Goal: Navigation & Orientation: Find specific page/section

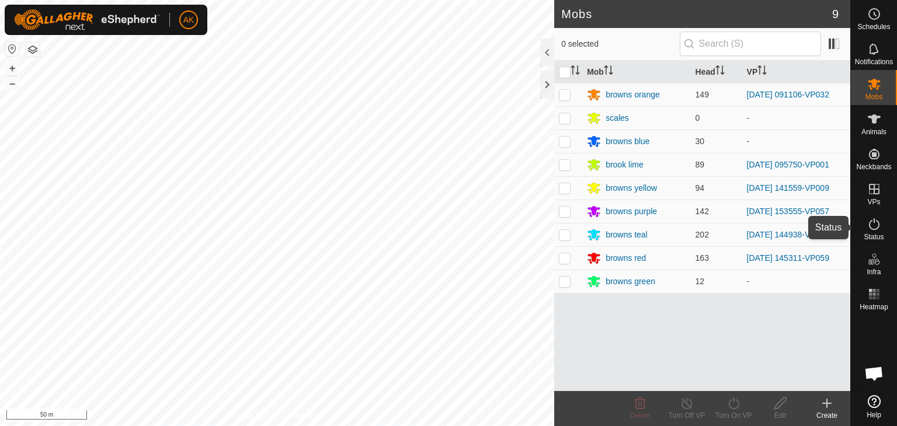
click at [873, 224] on icon at bounding box center [875, 224] width 14 height 14
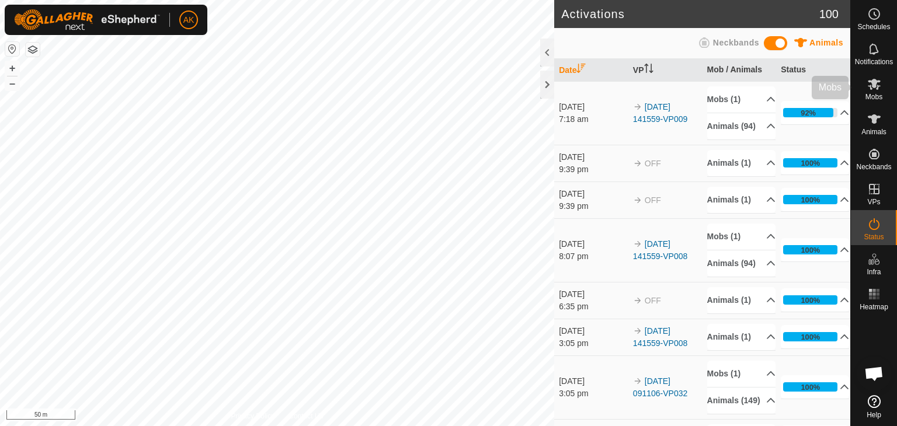
click at [877, 94] on span "Mobs" at bounding box center [874, 96] width 17 height 7
